Goal: Register for event/course

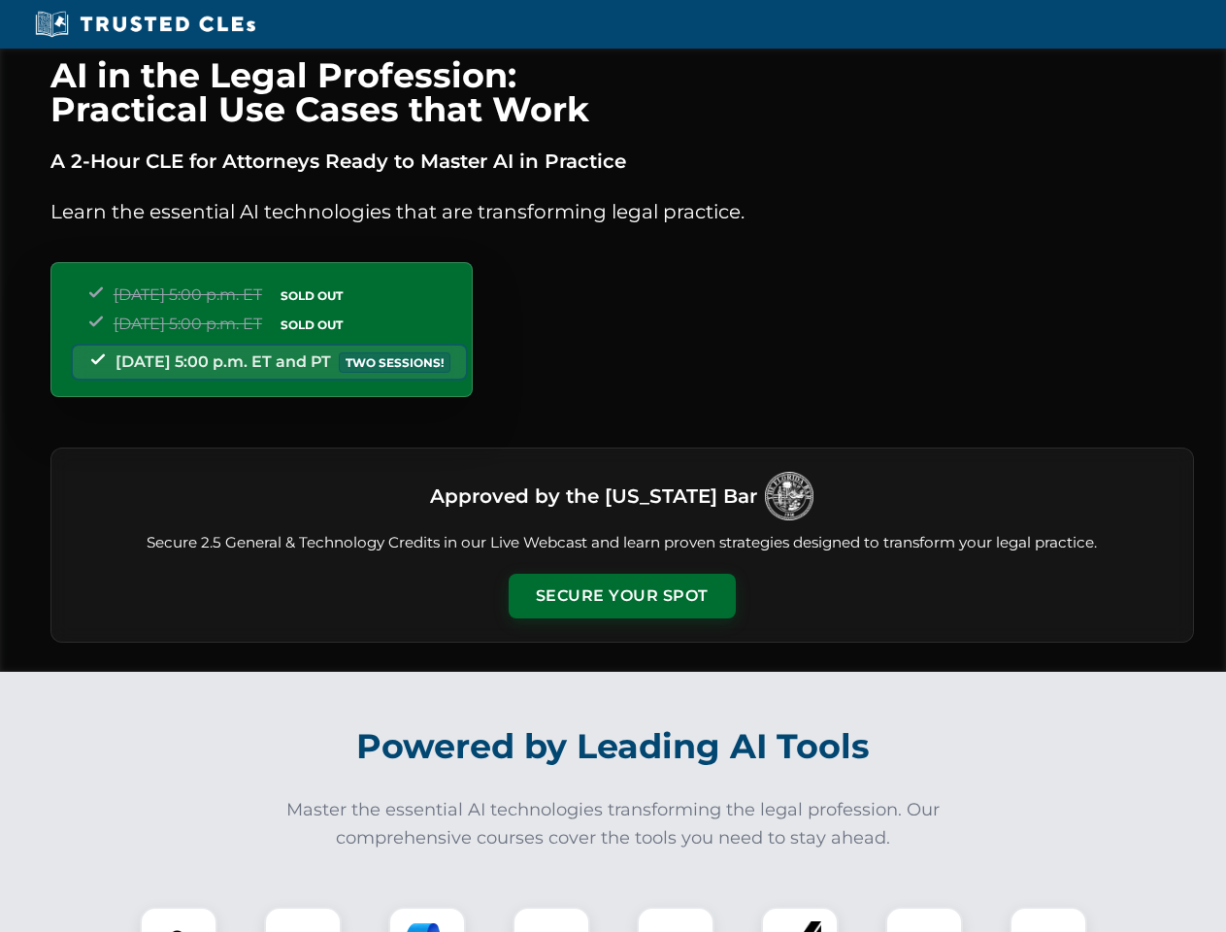
click at [621, 596] on button "Secure Your Spot" at bounding box center [622, 596] width 227 height 45
click at [179, 919] on img at bounding box center [178, 945] width 56 height 56
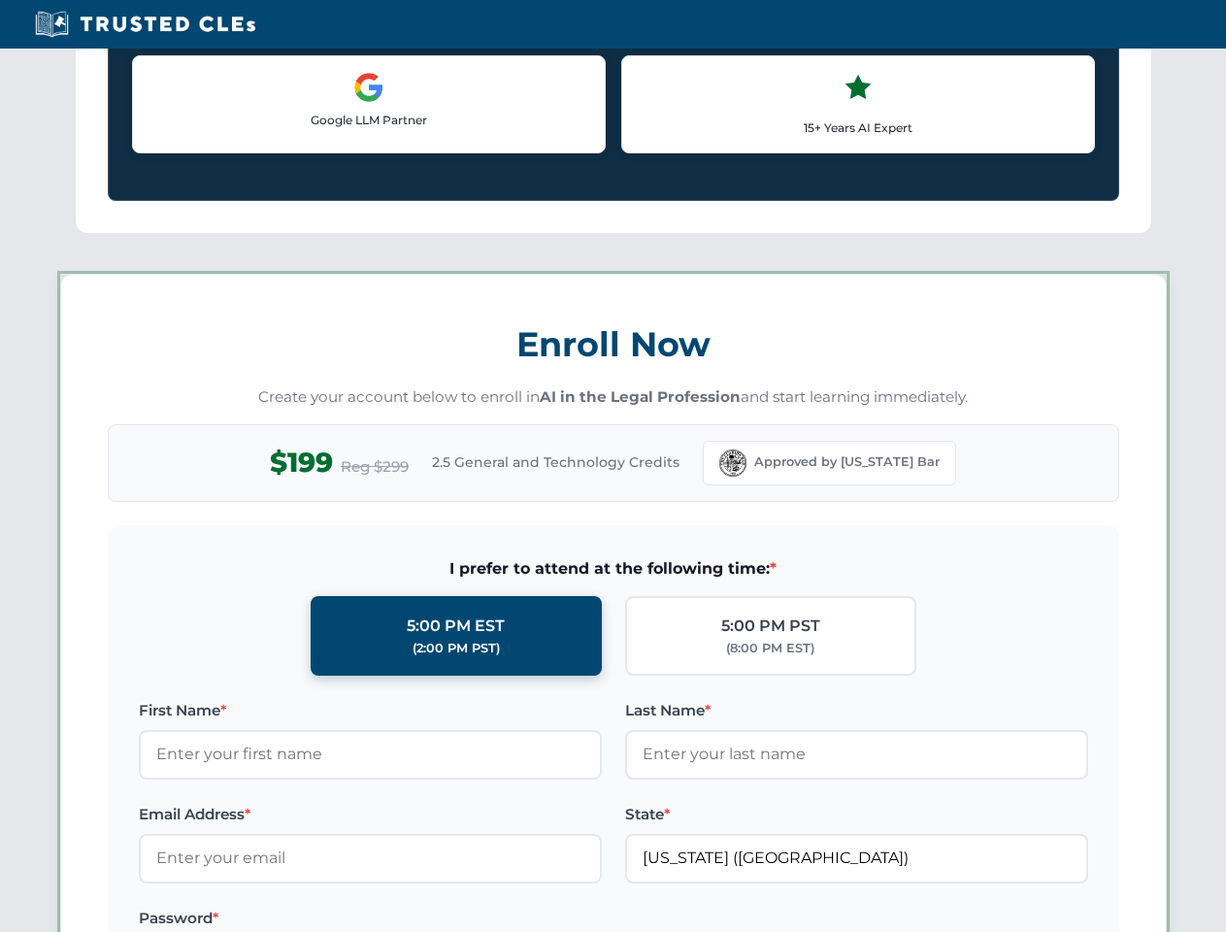
click at [427, 919] on label "Password *" at bounding box center [370, 918] width 463 height 23
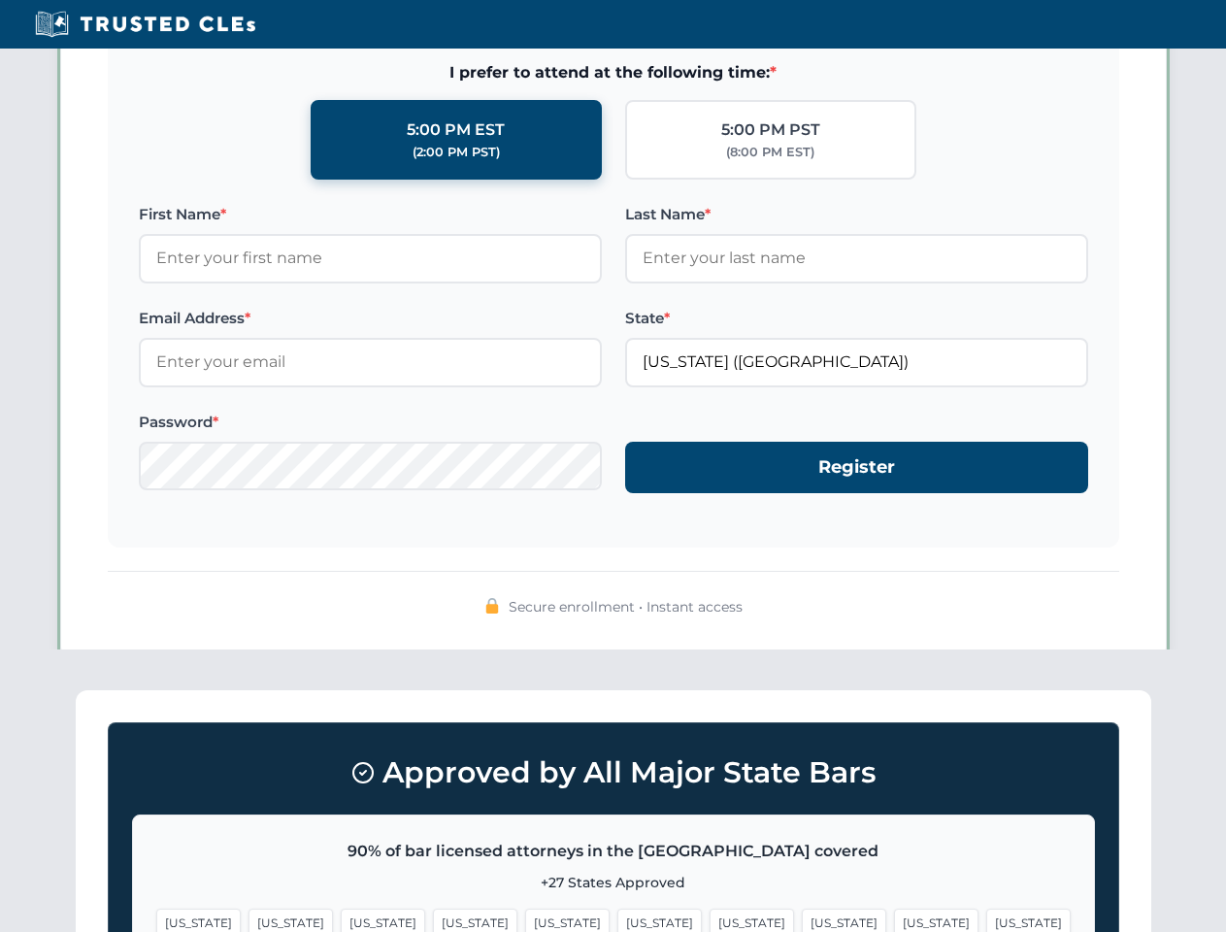
click at [894, 919] on span "[US_STATE]" at bounding box center [936, 923] width 84 height 28
